Goal: Transaction & Acquisition: Subscribe to service/newsletter

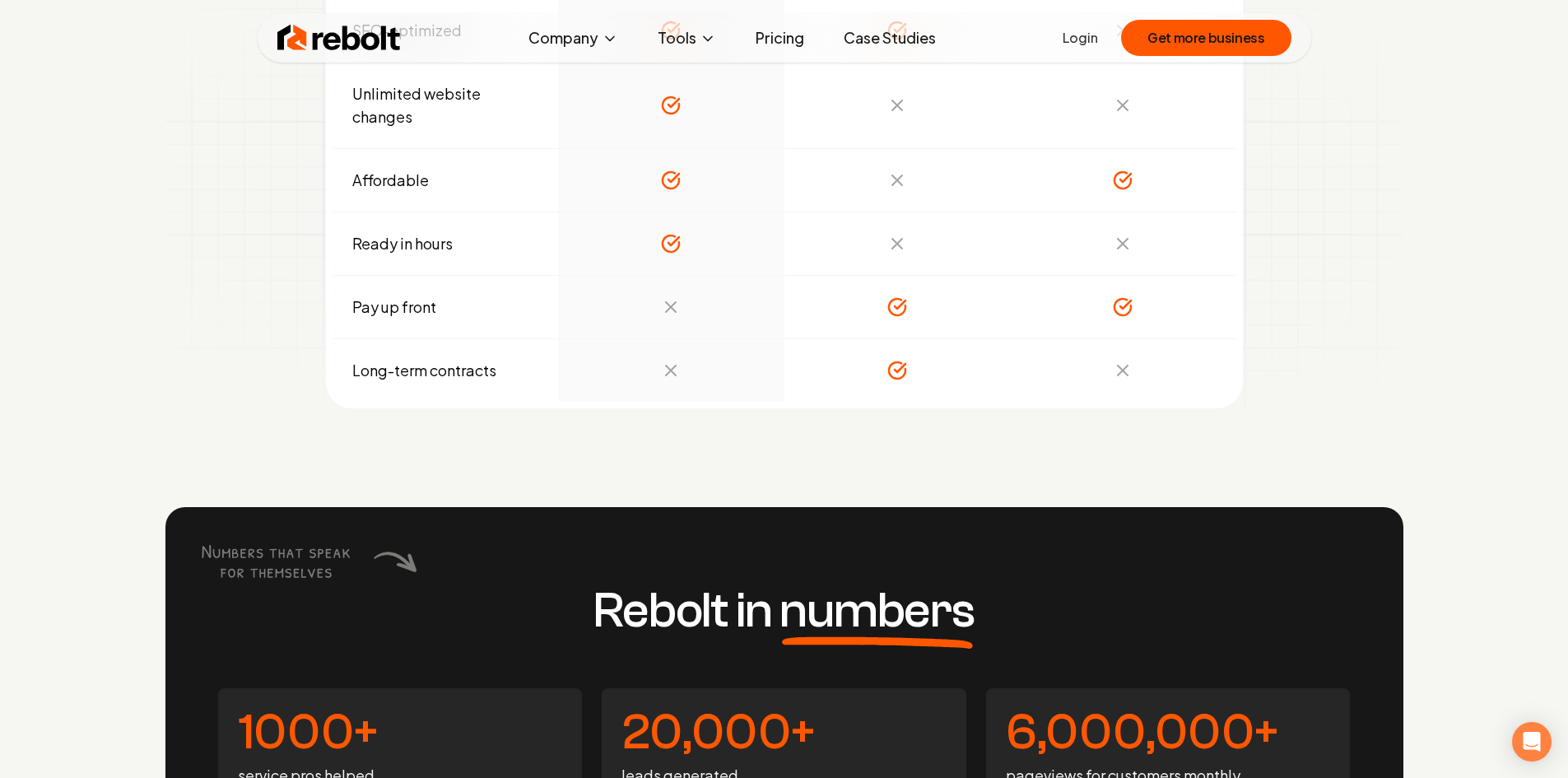
scroll to position [5845, 0]
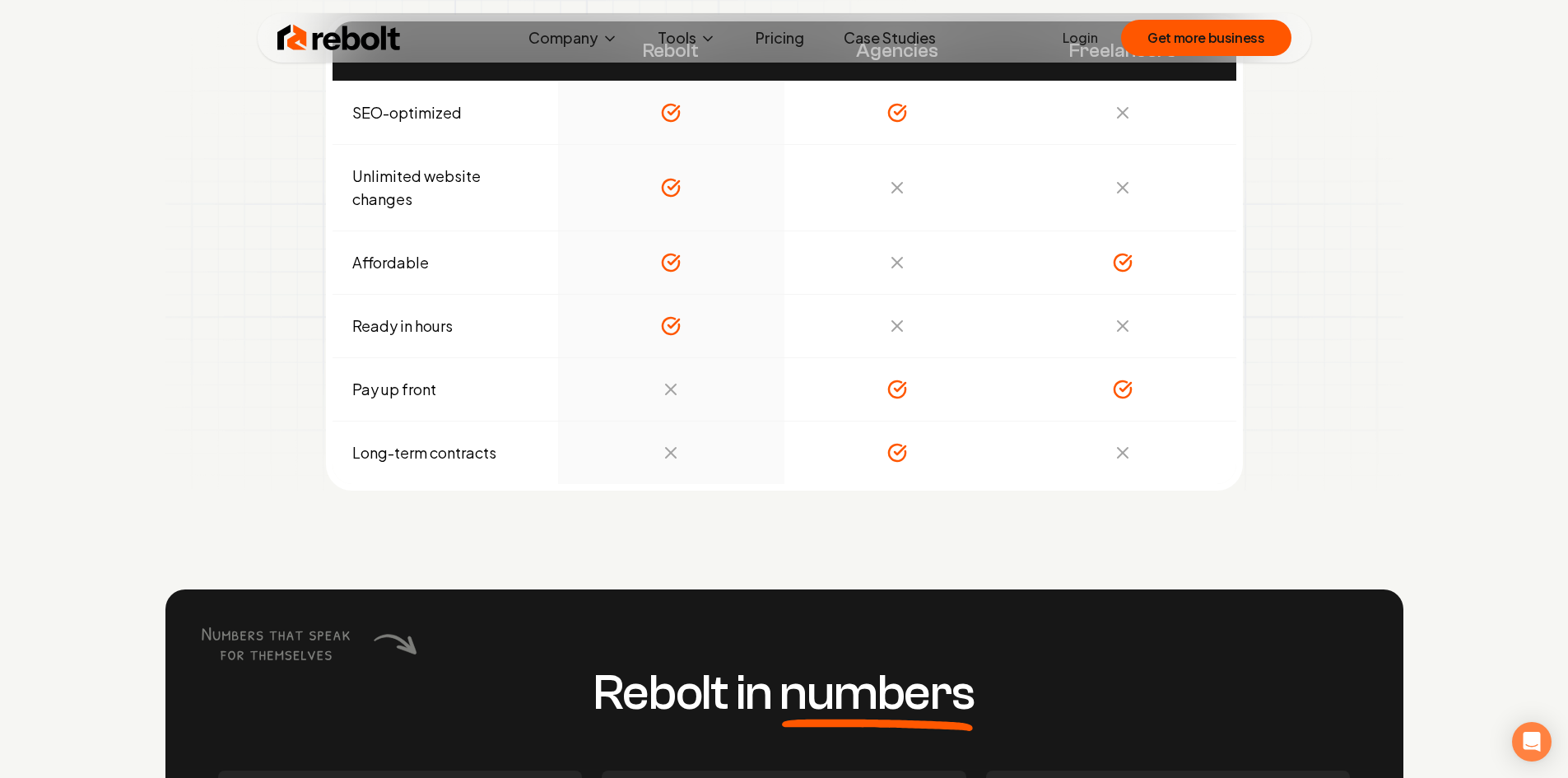
click at [787, 36] on link "Pricing" at bounding box center [779, 38] width 75 height 33
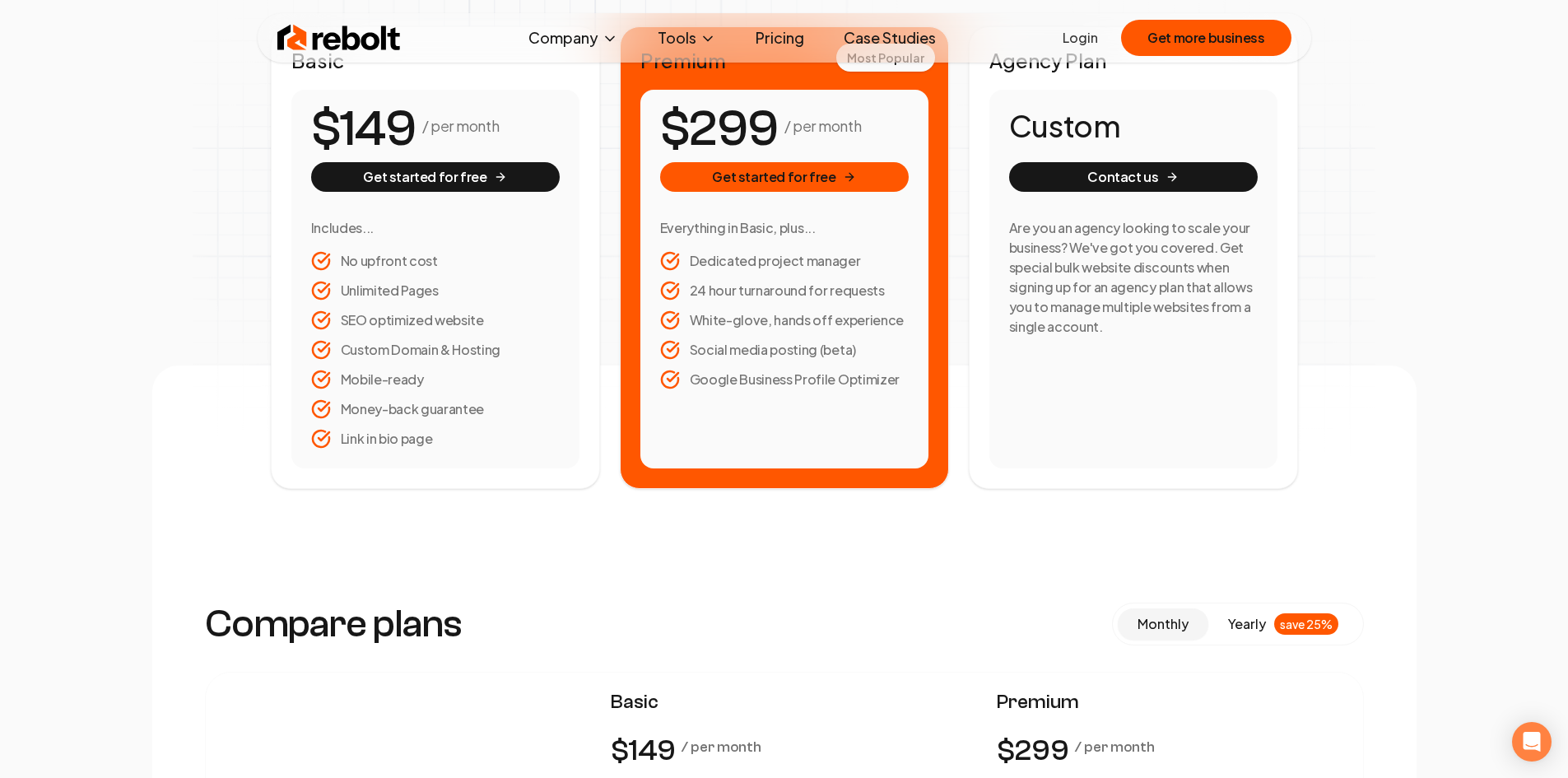
scroll to position [247, 0]
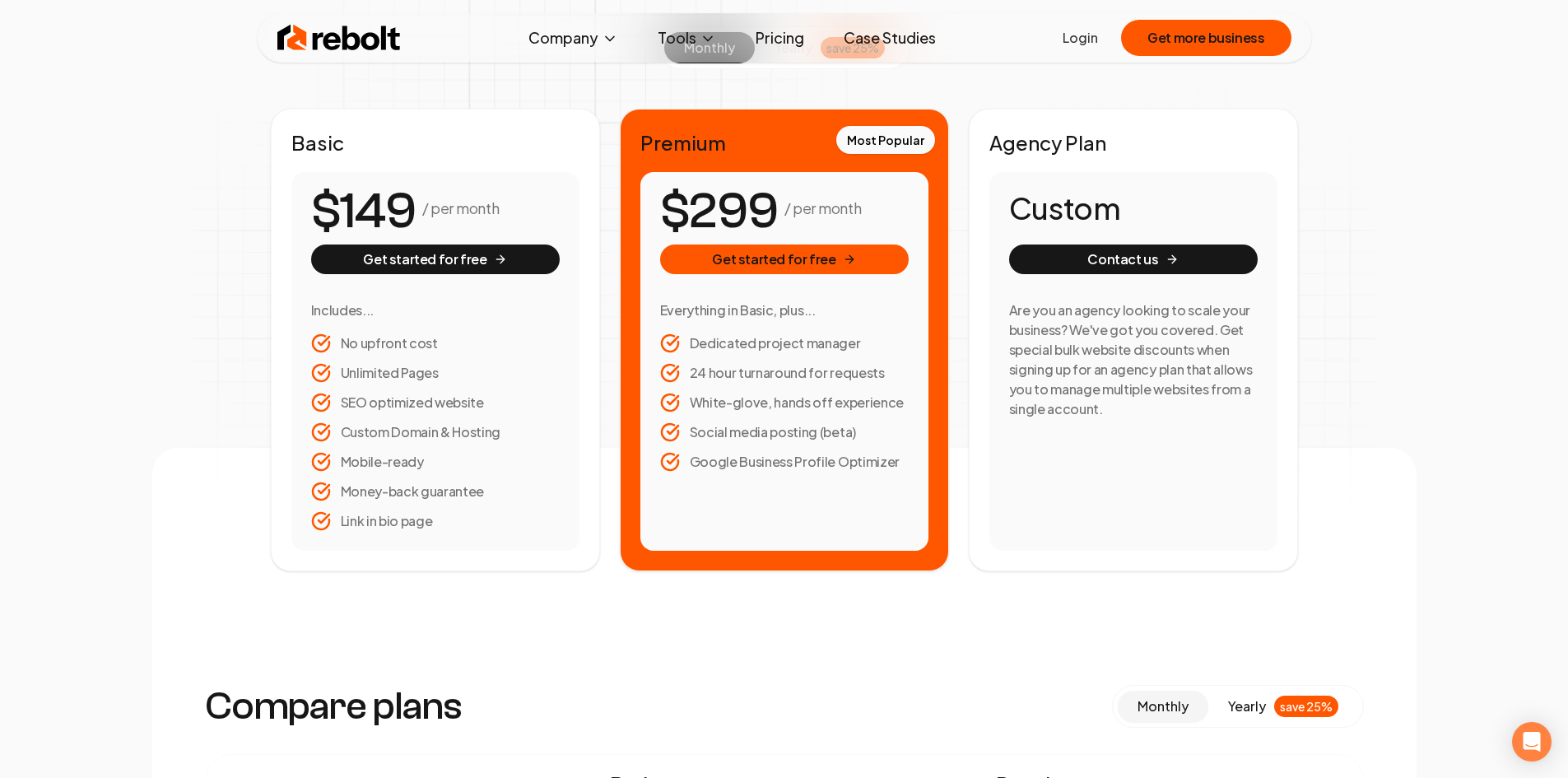
click at [439, 248] on span "0 1 2 3 4 5 6 7 8 9 0 1 2 3 4 5 6 7 8 9 0 1 2 3 4 5 6 7 8 9" at bounding box center [376, 212] width 125 height 74
click at [435, 259] on button "Get started for free" at bounding box center [435, 260] width 249 height 30
